Goal: Find specific page/section: Find specific page/section

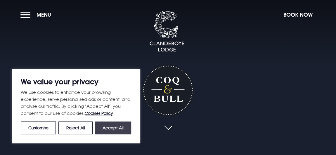
click at [110, 134] on button "Accept All" at bounding box center [113, 128] width 36 height 13
checkbox input "true"
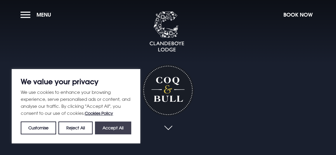
checkbox input "true"
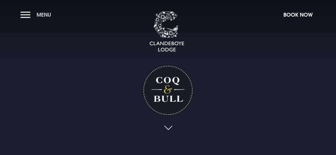
click at [26, 13] on button "Menu" at bounding box center [37, 14] width 34 height 13
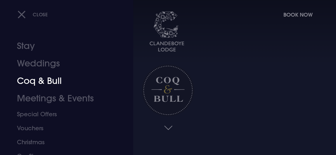
click at [45, 81] on link "Coq & Bull" at bounding box center [62, 81] width 91 height 18
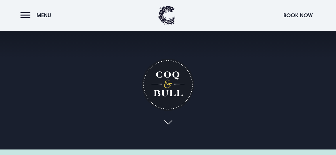
scroll to position [11, 0]
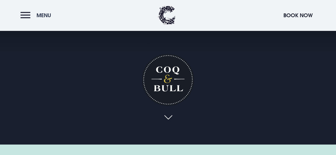
click at [38, 15] on span "Menu" at bounding box center [43, 15] width 15 height 7
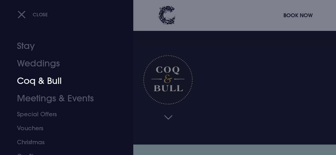
click at [60, 81] on link "Coq & Bull" at bounding box center [62, 81] width 91 height 18
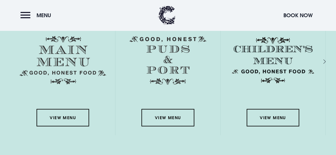
scroll to position [803, 0]
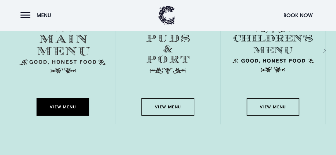
click at [69, 112] on link "View Menu" at bounding box center [62, 107] width 53 height 18
